Goal: Book appointment/travel/reservation

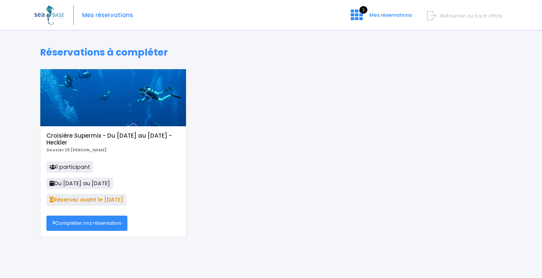
click at [108, 221] on link "Compléter ma réservation" at bounding box center [86, 223] width 81 height 15
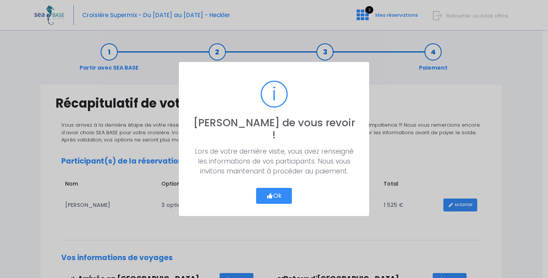
click at [278, 191] on button "Ok" at bounding box center [274, 196] width 36 height 16
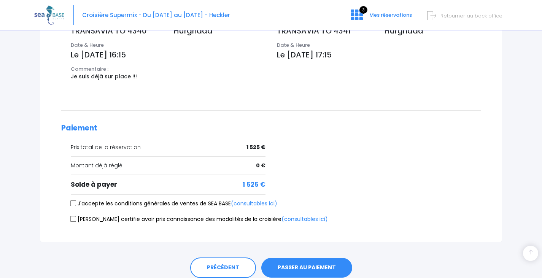
scroll to position [308, 0]
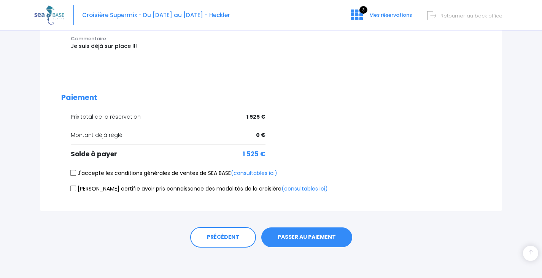
drag, startPoint x: 73, startPoint y: 172, endPoint x: 72, endPoint y: 181, distance: 9.6
click at [73, 172] on input "J'accepte les conditions générales de ventes de SEA BASE (consultables ici)" at bounding box center [73, 173] width 6 height 6
checkbox input "true"
click at [74, 189] on input "Je certifie avoir pris connaissance des modalités de la croisière (consultables…" at bounding box center [73, 189] width 6 height 6
checkbox input "true"
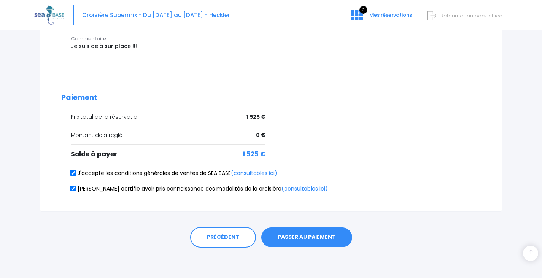
click at [289, 232] on button "PASSER AU PAIEMENT" at bounding box center [306, 238] width 91 height 20
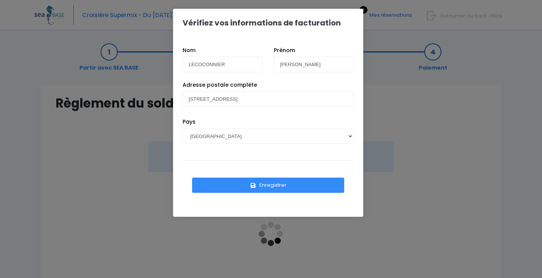
click at [280, 185] on button "Enregistrer" at bounding box center [268, 185] width 152 height 15
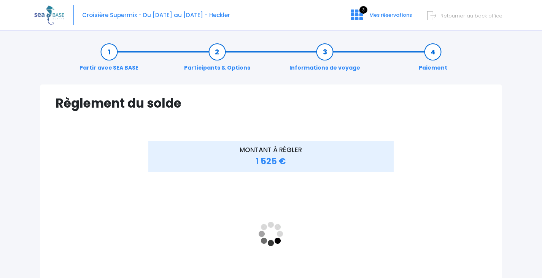
click at [471, 18] on span "Retourner au back office" at bounding box center [472, 15] width 62 height 7
